Goal: Information Seeking & Learning: Learn about a topic

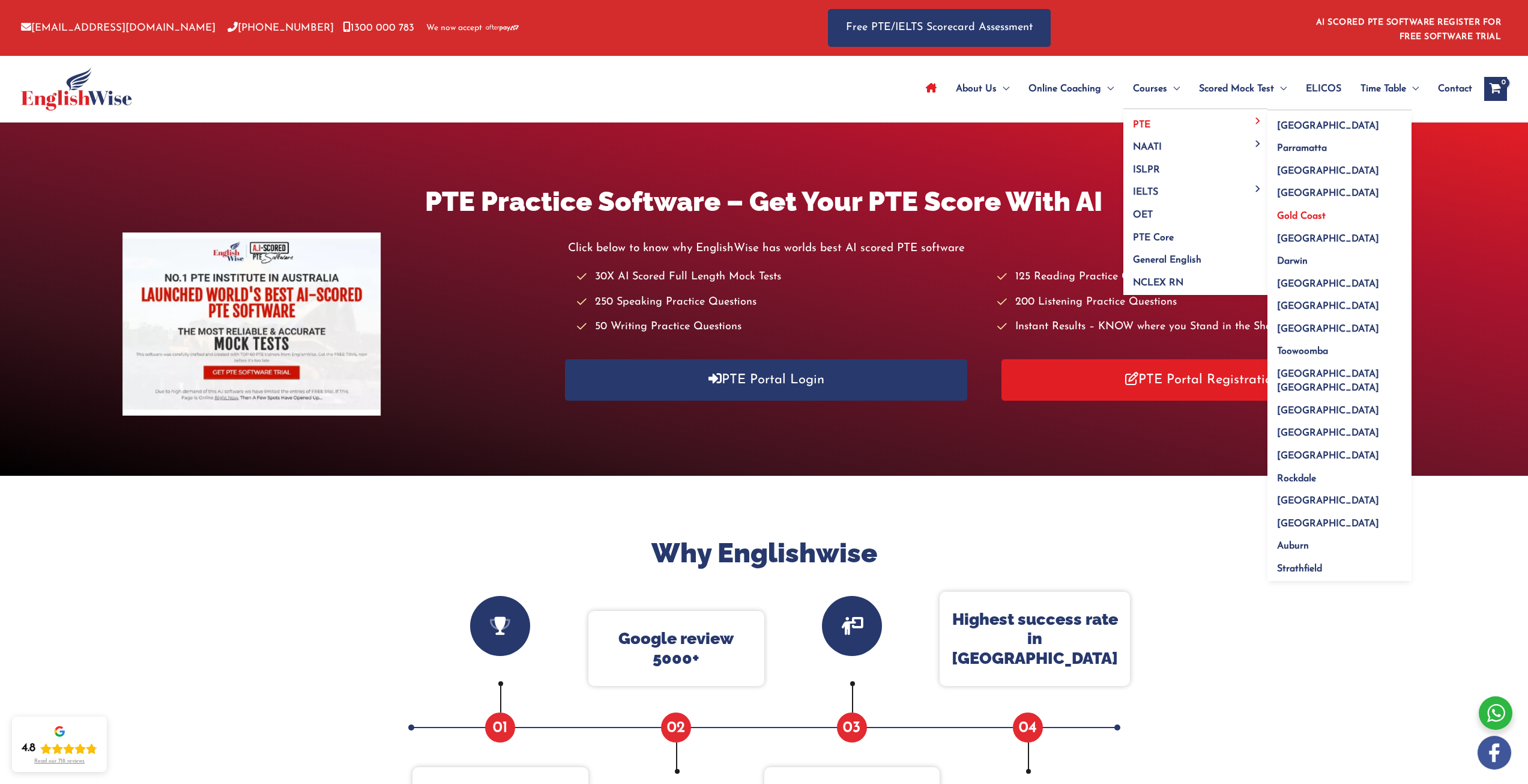
click at [1311, 214] on span "Gold Coast" at bounding box center [1301, 216] width 49 height 10
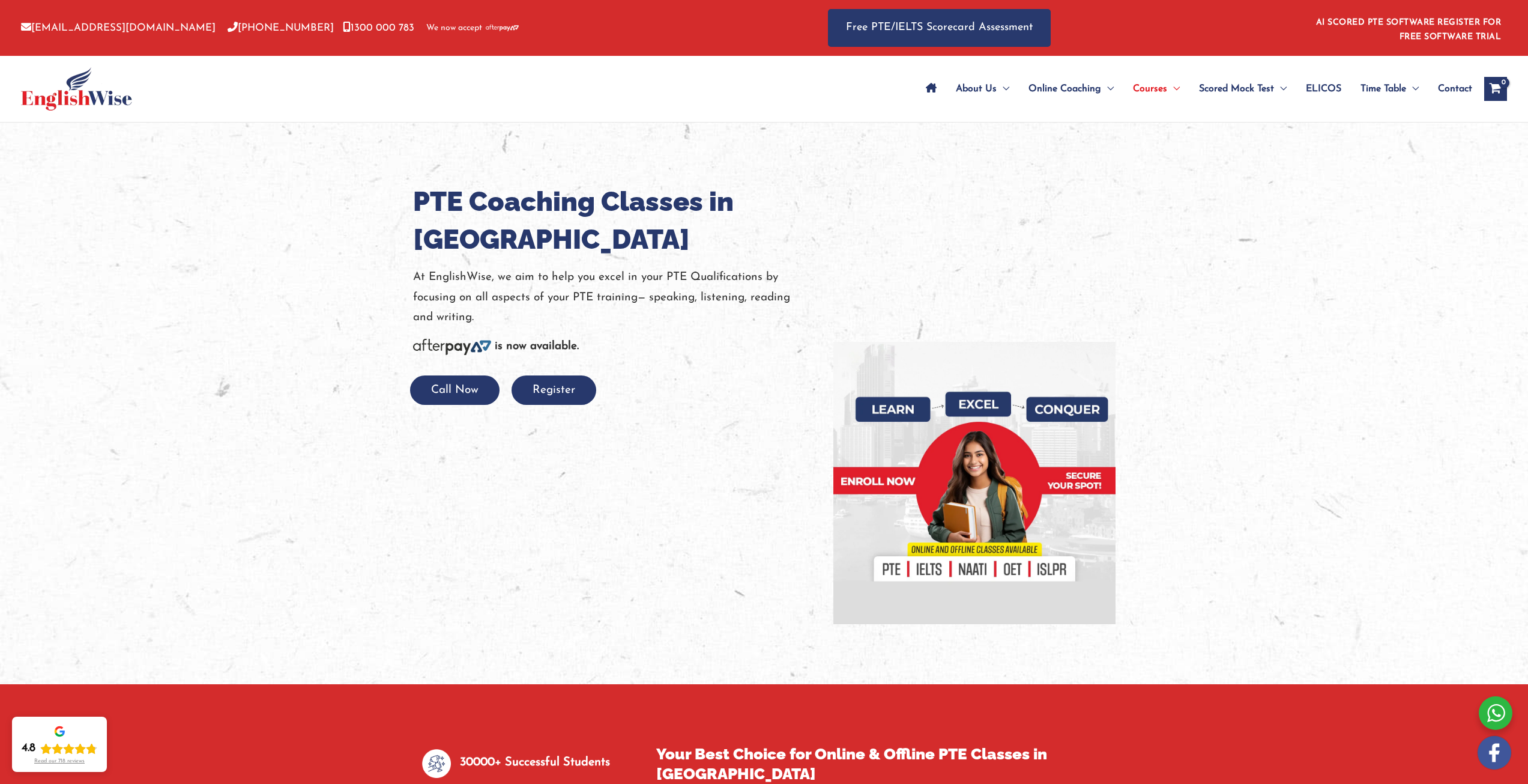
click at [610, 198] on h1 "PTE Coaching Classes in Gold Coast" at bounding box center [614, 221] width 402 height 76
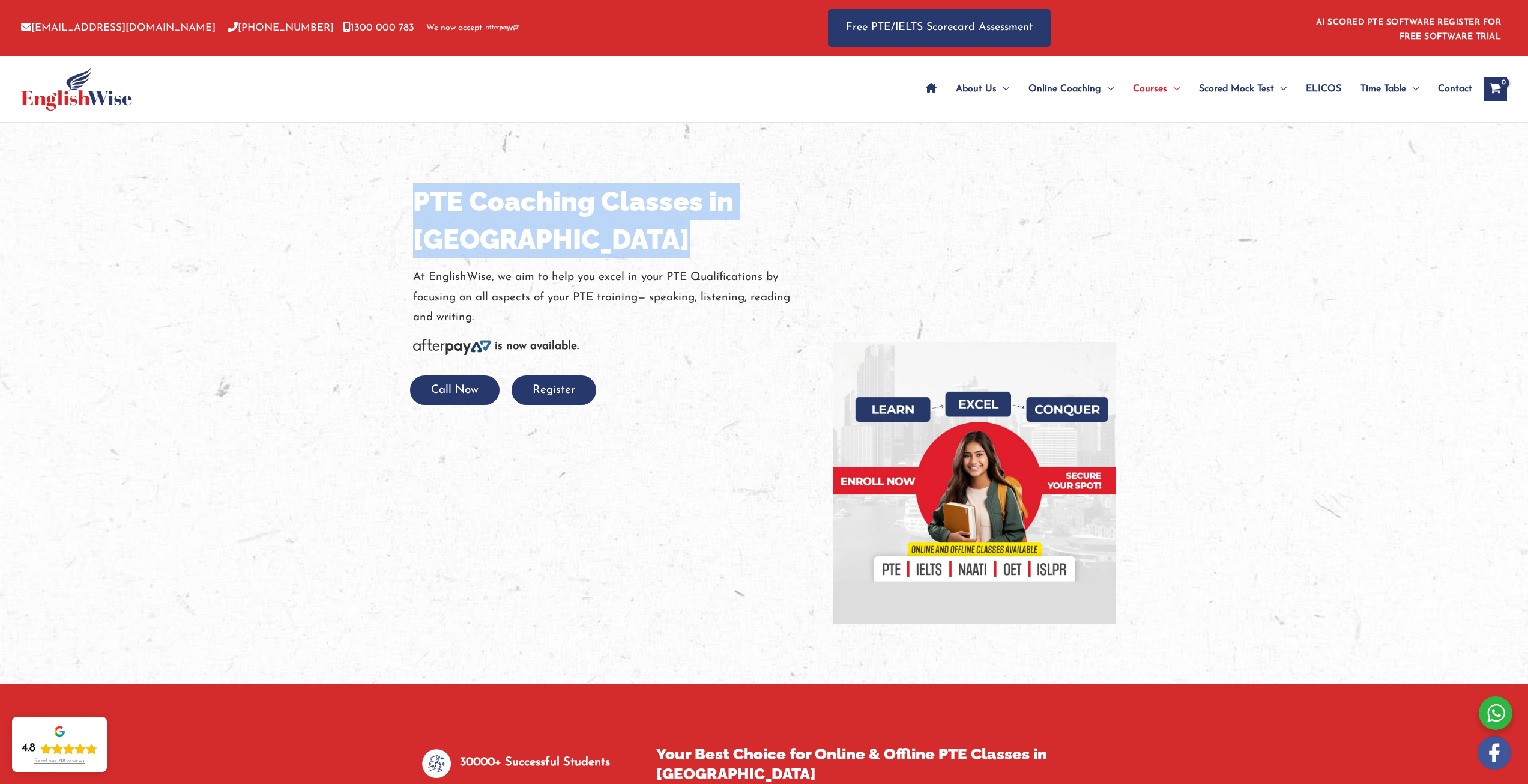
click at [610, 198] on h1 "PTE Coaching Classes in Gold Coast" at bounding box center [614, 221] width 402 height 76
drag, startPoint x: 403, startPoint y: 197, endPoint x: 517, endPoint y: 253, distance: 127.3
click at [517, 253] on div "PTE Coaching Classes in Gold Coast At EnglishWise, we aim to help you excel in …" at bounding box center [764, 402] width 721 height 561
click at [517, 253] on h1 "PTE Coaching Classes in Gold Coast" at bounding box center [614, 221] width 402 height 76
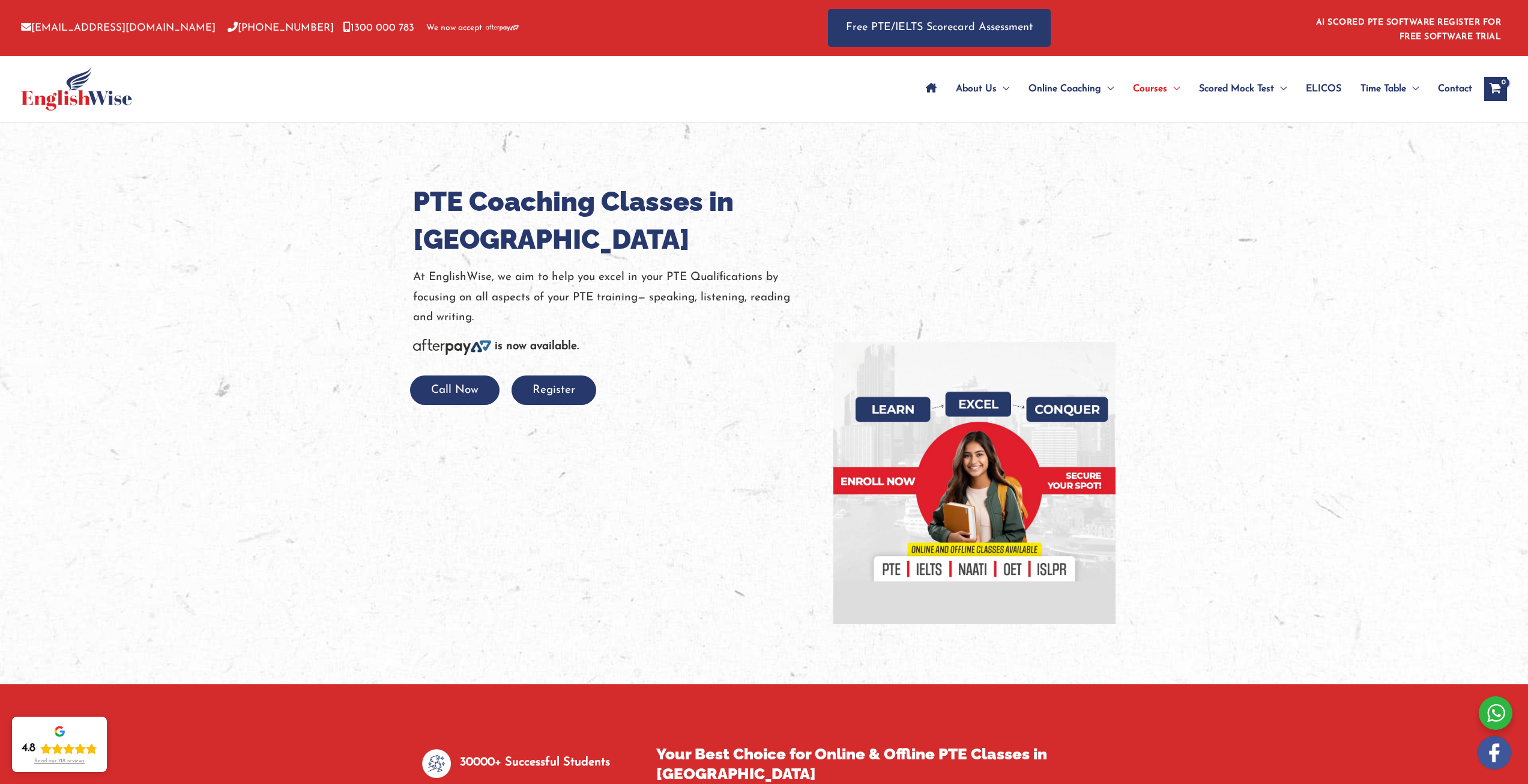
click at [441, 202] on h1 "PTE Coaching Classes in Gold Coast" at bounding box center [614, 221] width 402 height 76
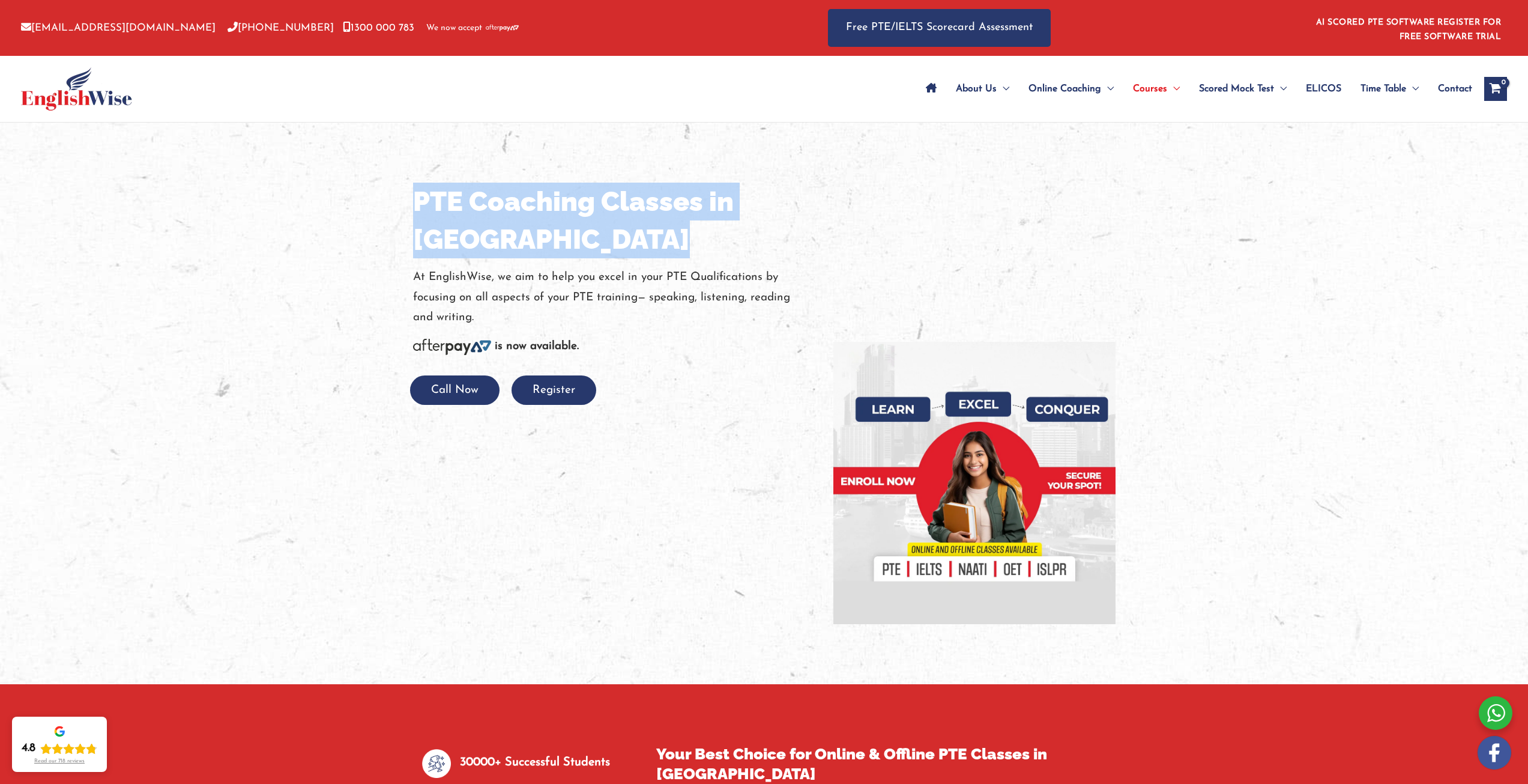
click at [441, 202] on h1 "PTE Coaching Classes in Gold Coast" at bounding box center [614, 221] width 402 height 76
drag, startPoint x: 409, startPoint y: 195, endPoint x: 517, endPoint y: 231, distance: 113.7
click at [517, 231] on div "PTE Coaching Classes in Gold Coast At EnglishWise, we aim to help you excel in …" at bounding box center [614, 294] width 420 height 222
click at [517, 231] on h1 "PTE Coaching Classes in Gold Coast" at bounding box center [614, 221] width 402 height 76
